Goal: Share content

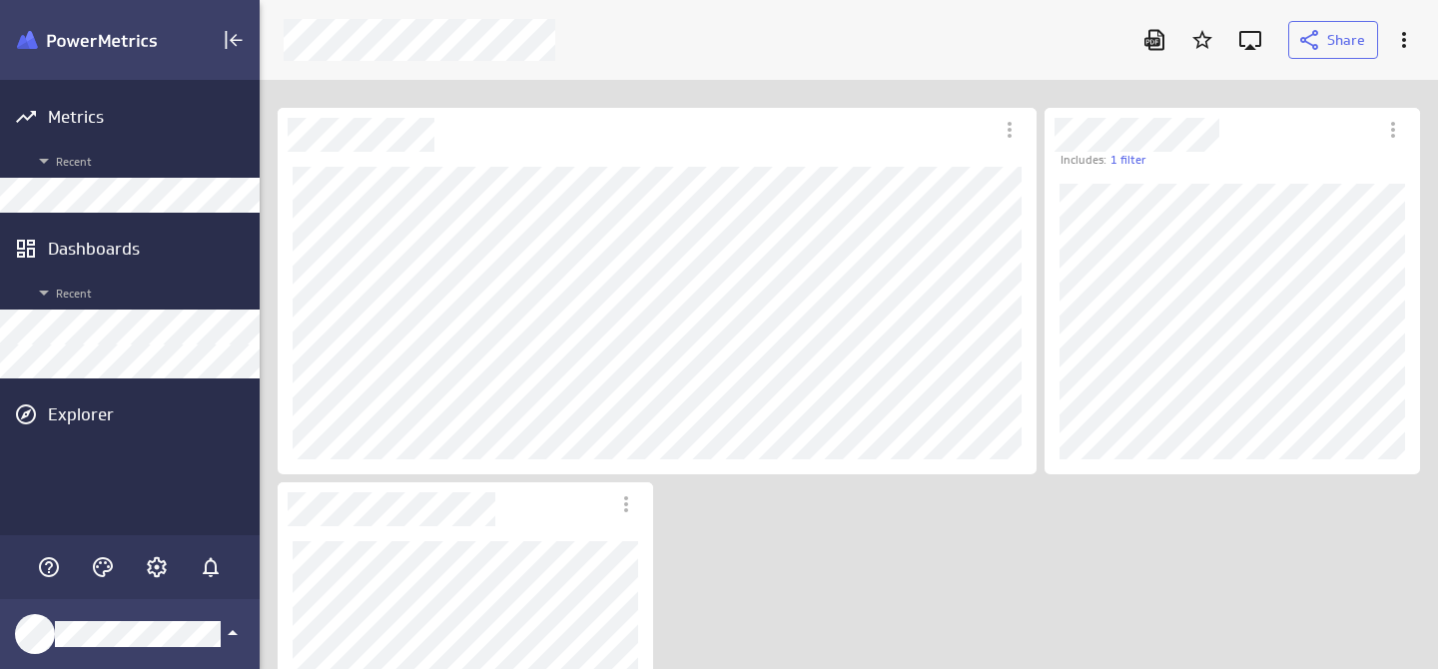
scroll to position [670, 1180]
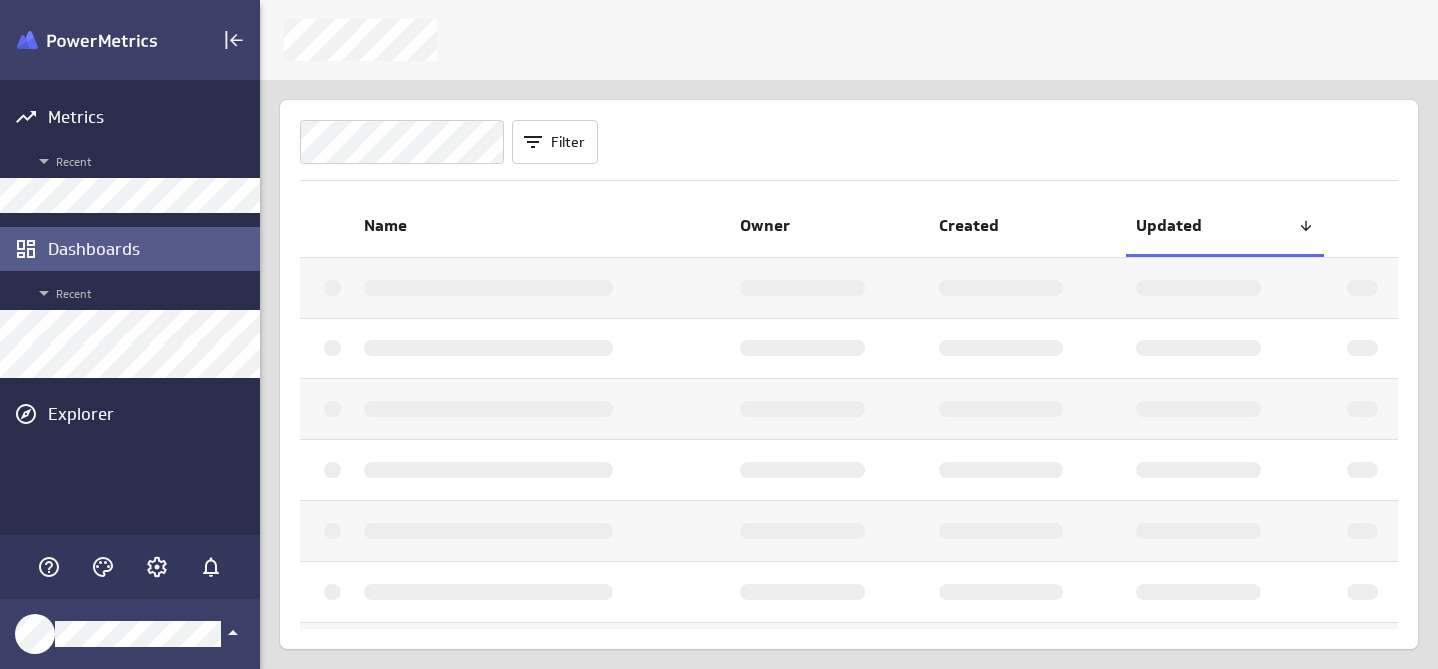
scroll to position [670, 1180]
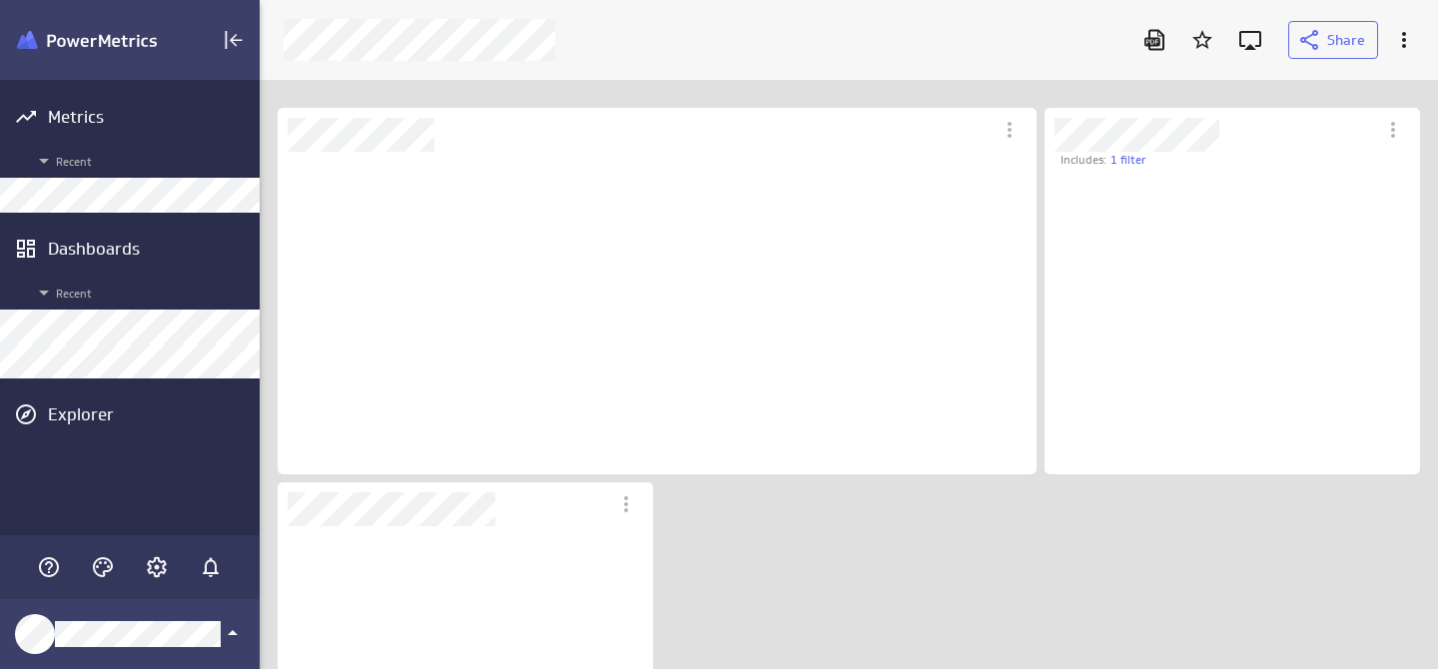
scroll to position [277, 347]
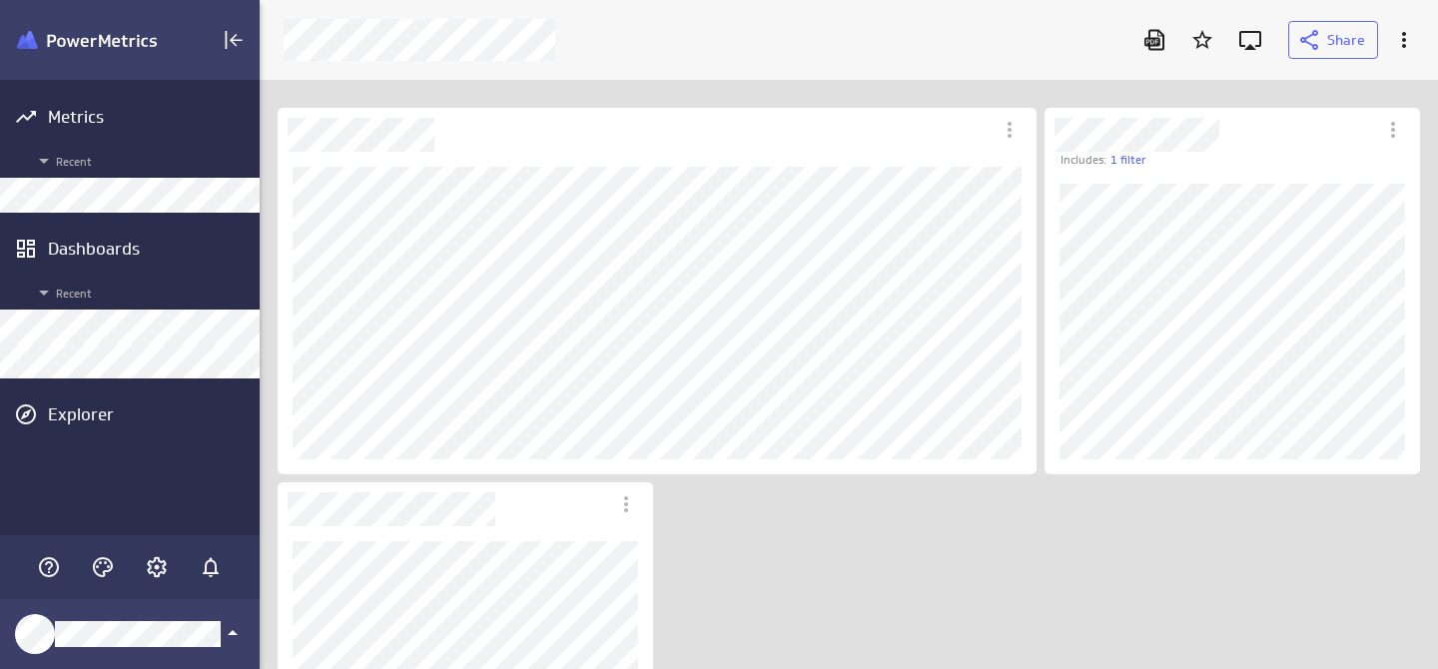
click at [920, 64] on div "Share" at bounding box center [849, 40] width 1159 height 52
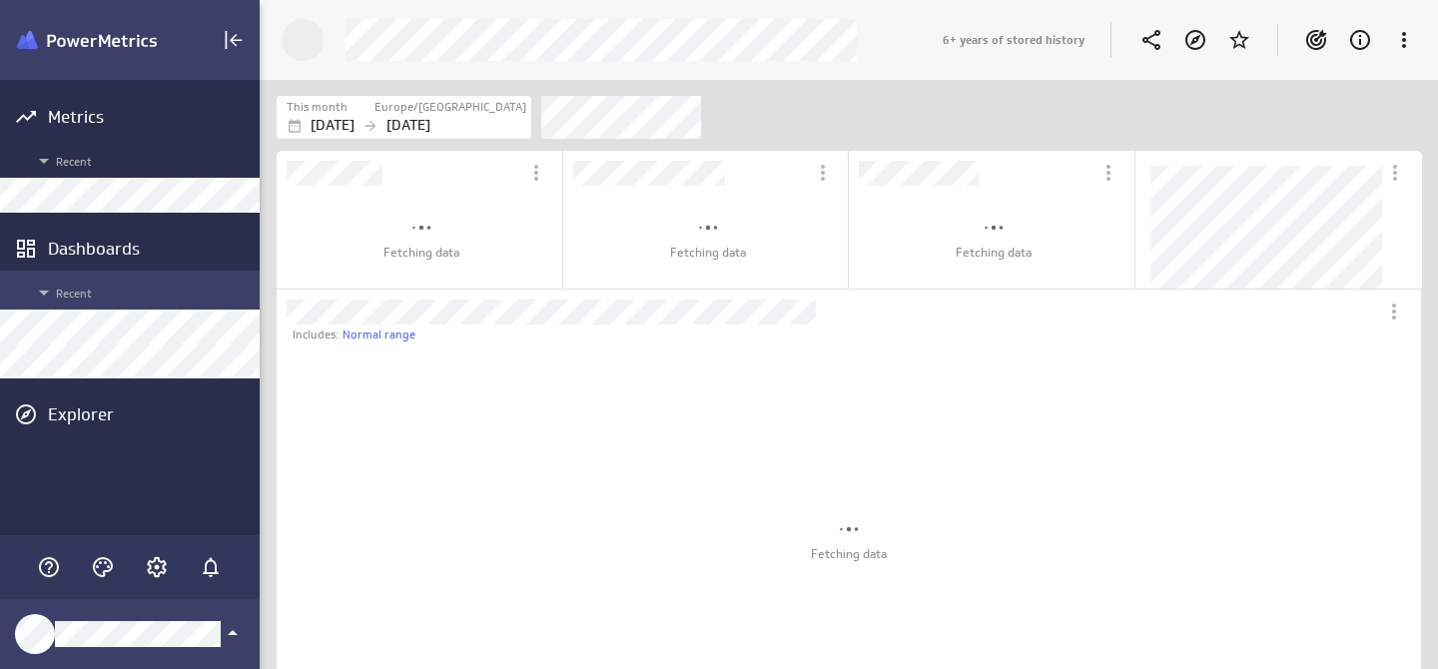
scroll to position [45, 1146]
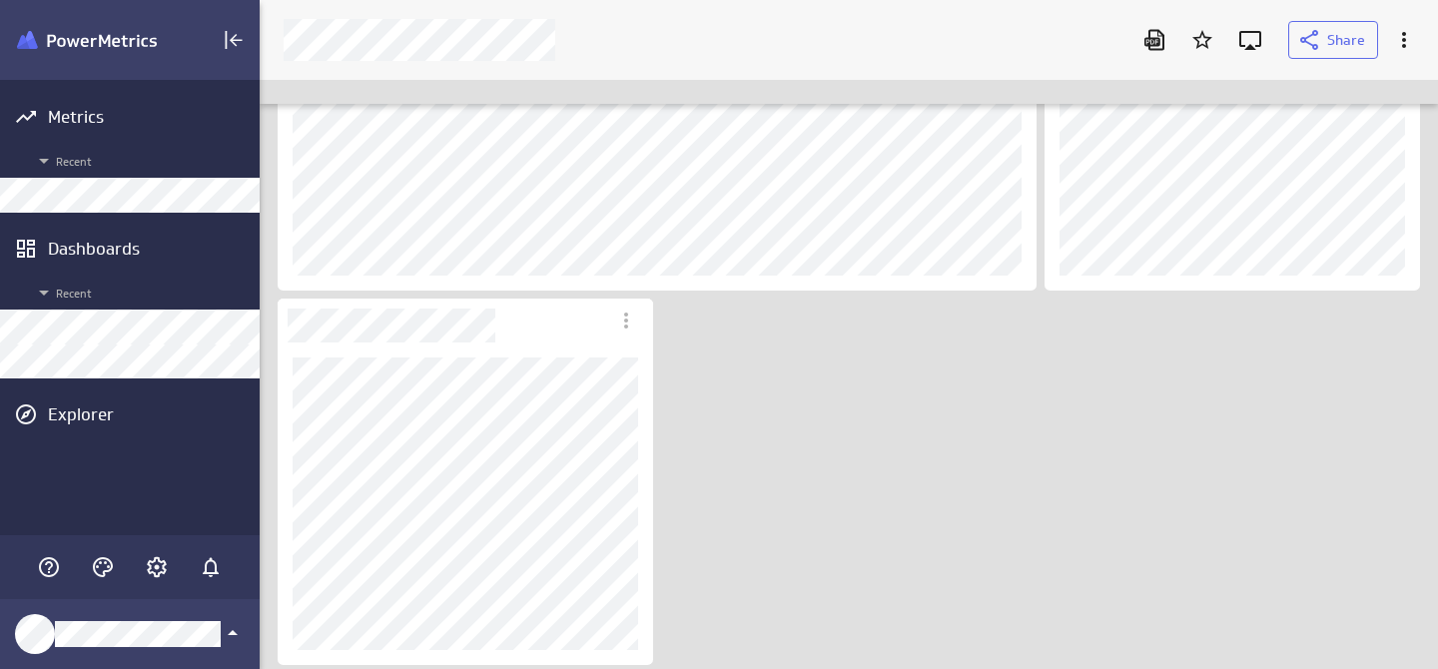
click at [854, 388] on div "Includes: 1 filter" at bounding box center [853, 294] width 1159 height 748
